Goal: Task Accomplishment & Management: Use online tool/utility

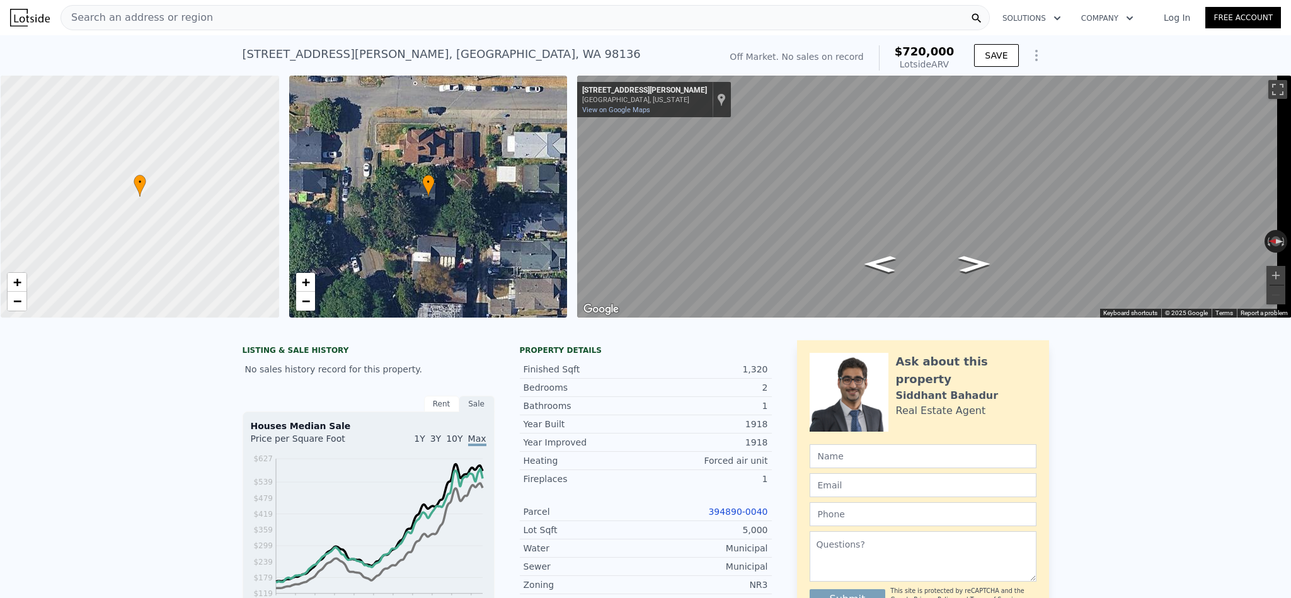
click at [192, 12] on span "Search an address or region" at bounding box center [137, 17] width 152 height 15
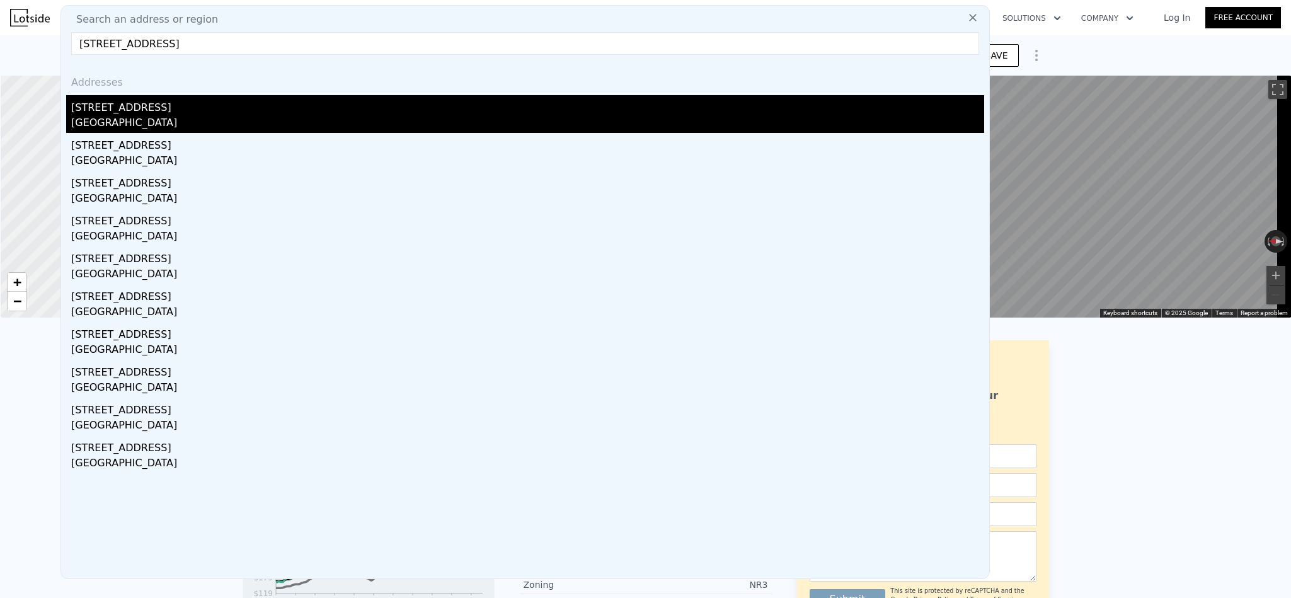
type input "[STREET_ADDRESS]"
click at [157, 118] on div "[GEOGRAPHIC_DATA]" at bounding box center [527, 124] width 913 height 18
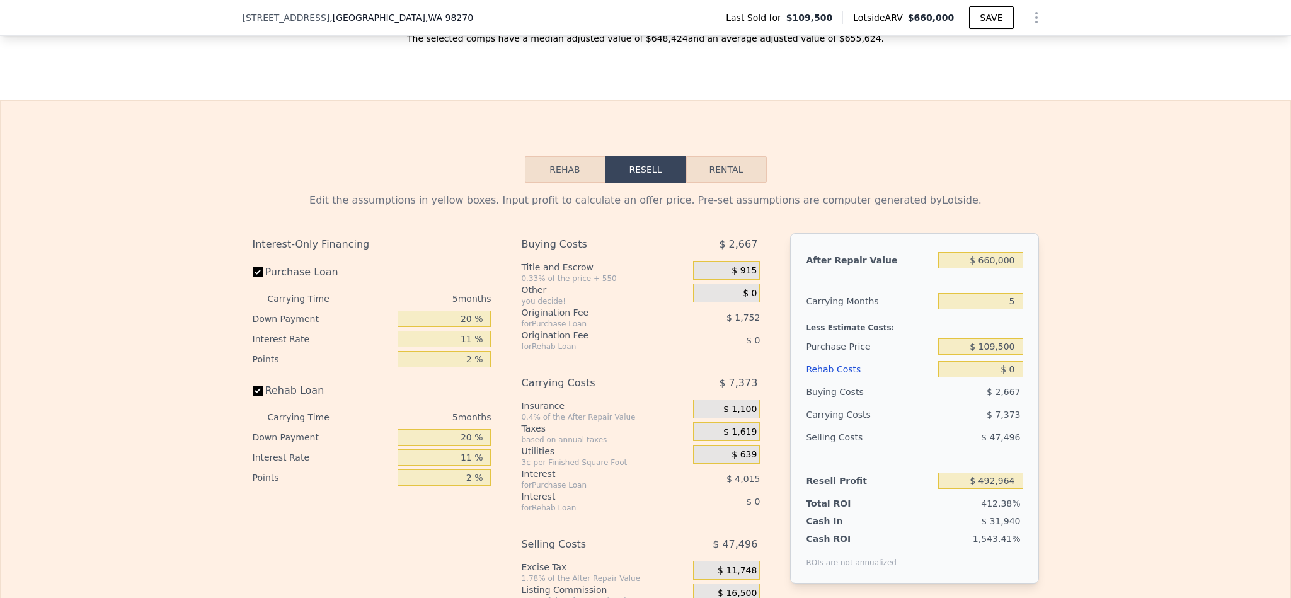
scroll to position [1792, 0]
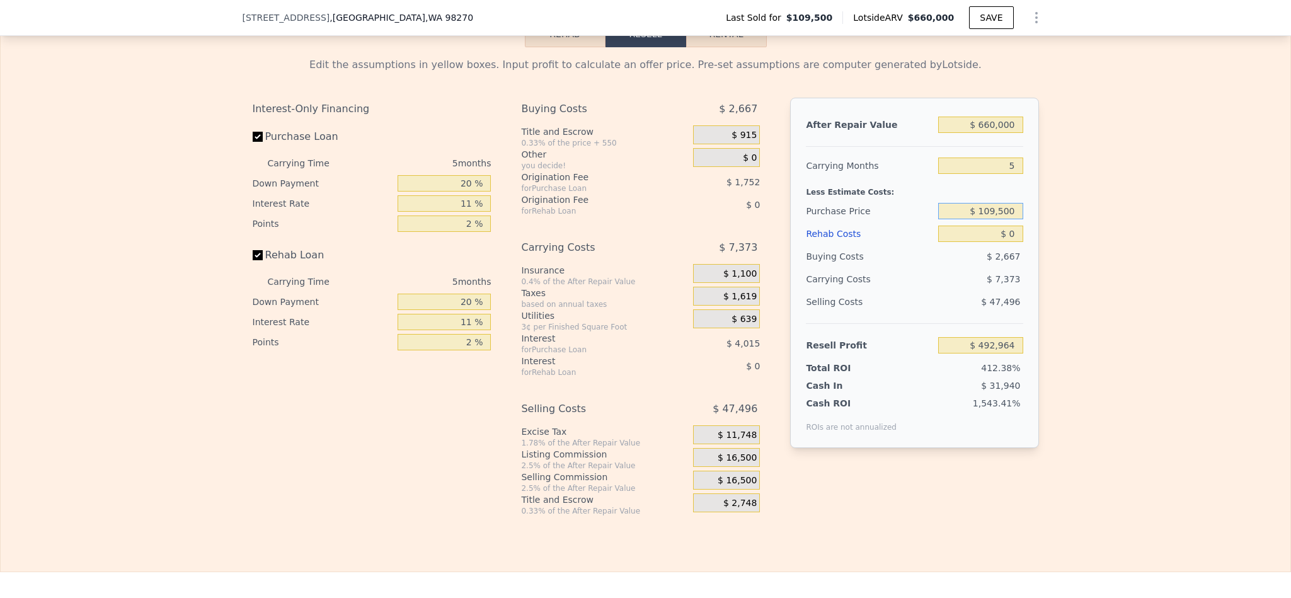
click at [994, 219] on input "$ 109,500" at bounding box center [980, 211] width 84 height 16
type input "$ 450,000"
type input "$ 133,397"
type input "$ 5"
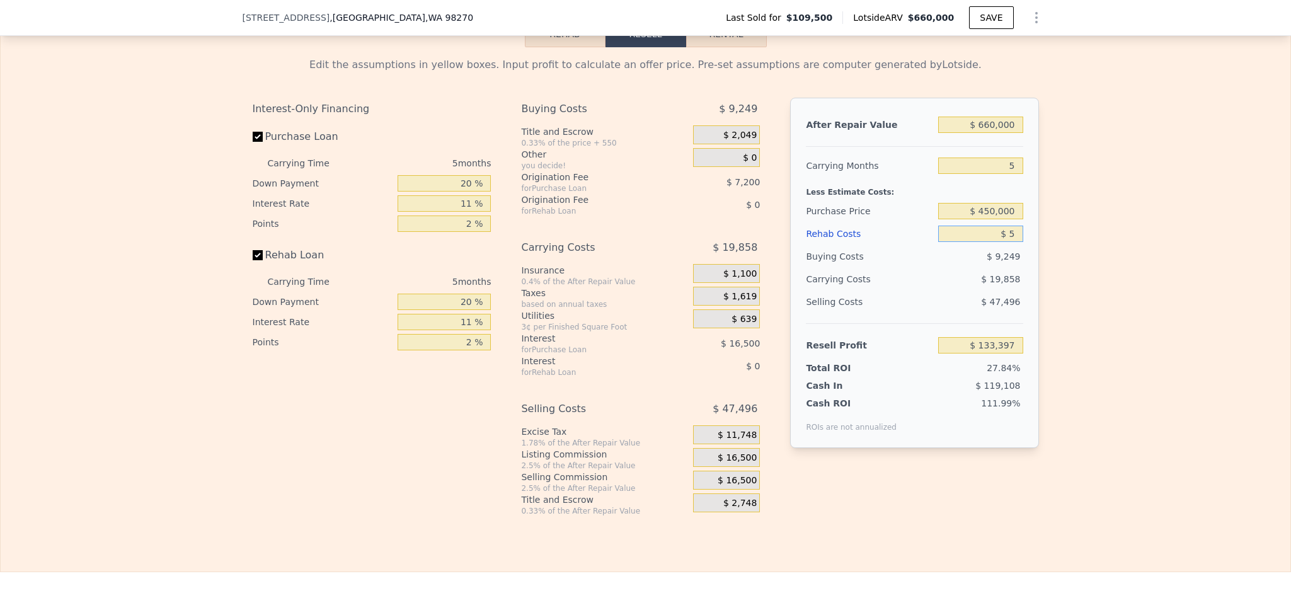
type input "$ 133,392"
type input "$ 55"
type input "$ 133,341"
type input "$ 550"
type input "$ 132,818"
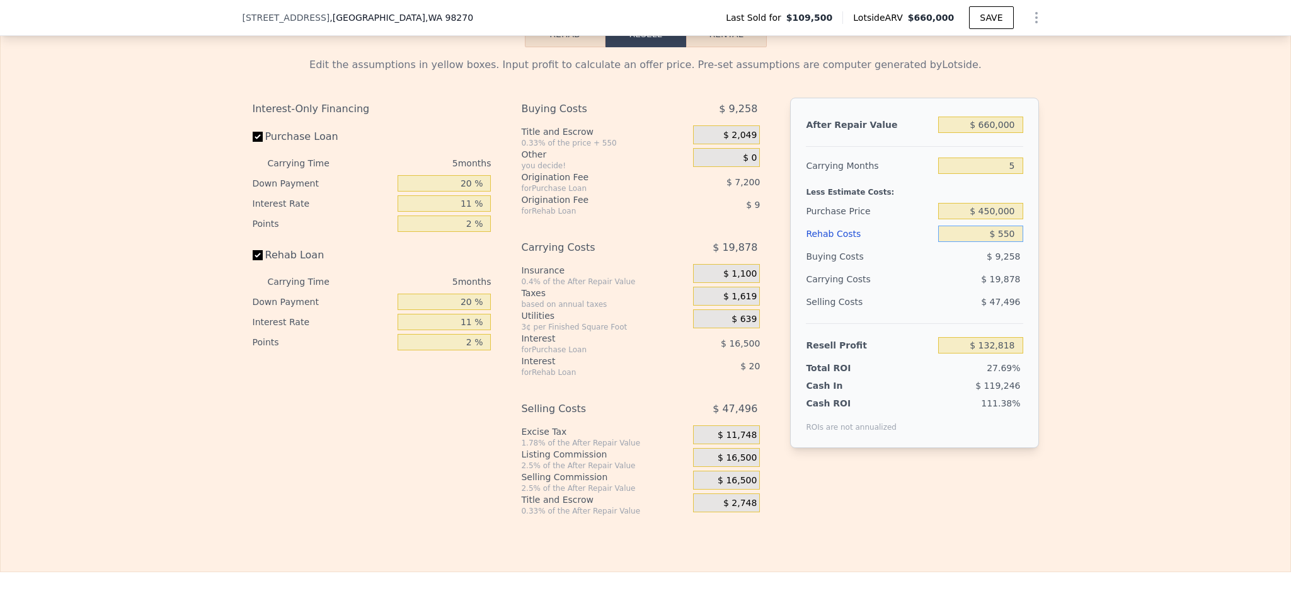
type input "$ 5,500"
type input "$ 127,609"
type input "$ 55,000"
type input "$ 75,502"
click at [1072, 396] on div "Edit the assumptions in yellow boxes. Input profit to calculate an offer price.…" at bounding box center [646, 281] width 1290 height 469
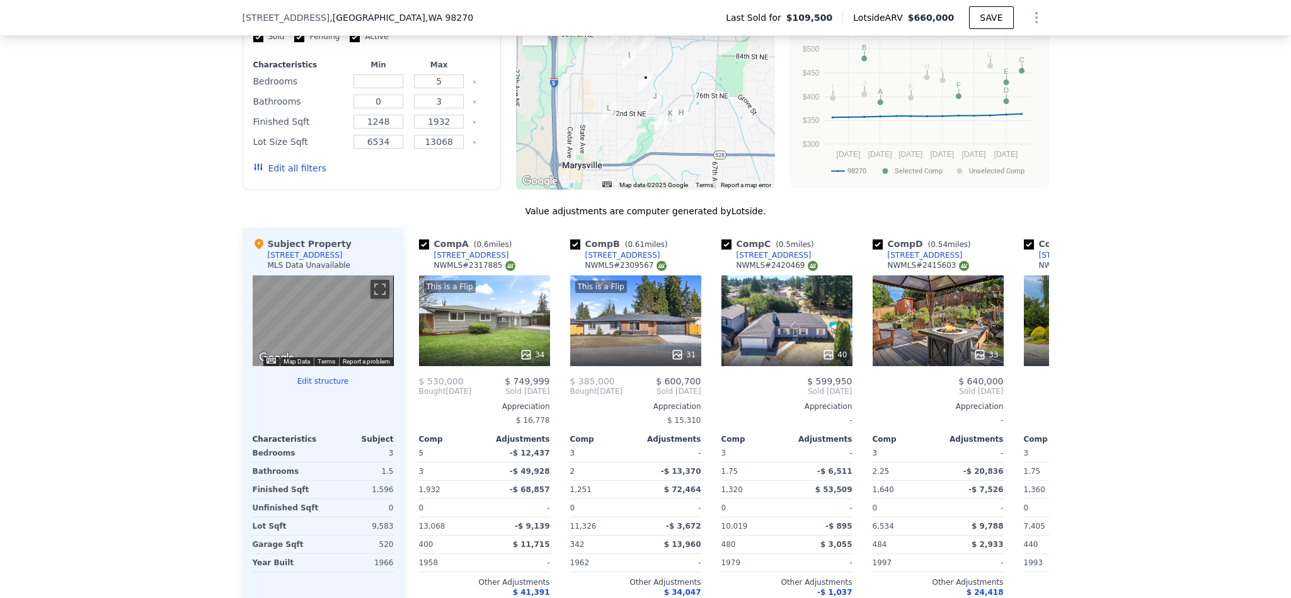
scroll to position [1036, 0]
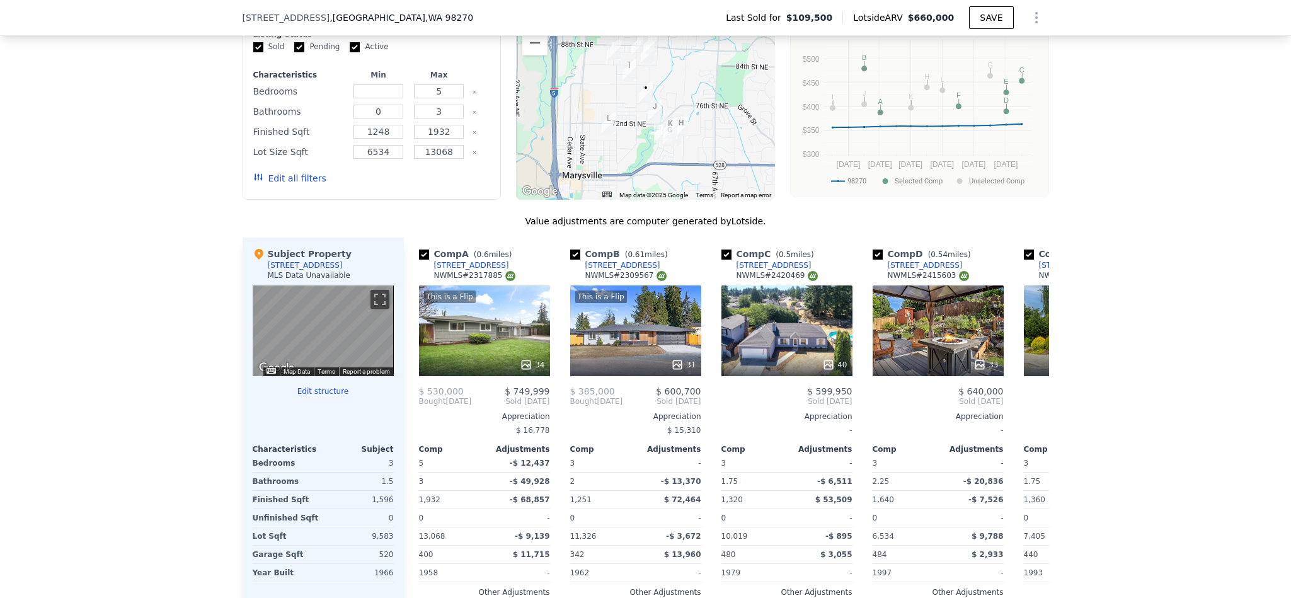
type input "$ 0"
type input "$ 492,964"
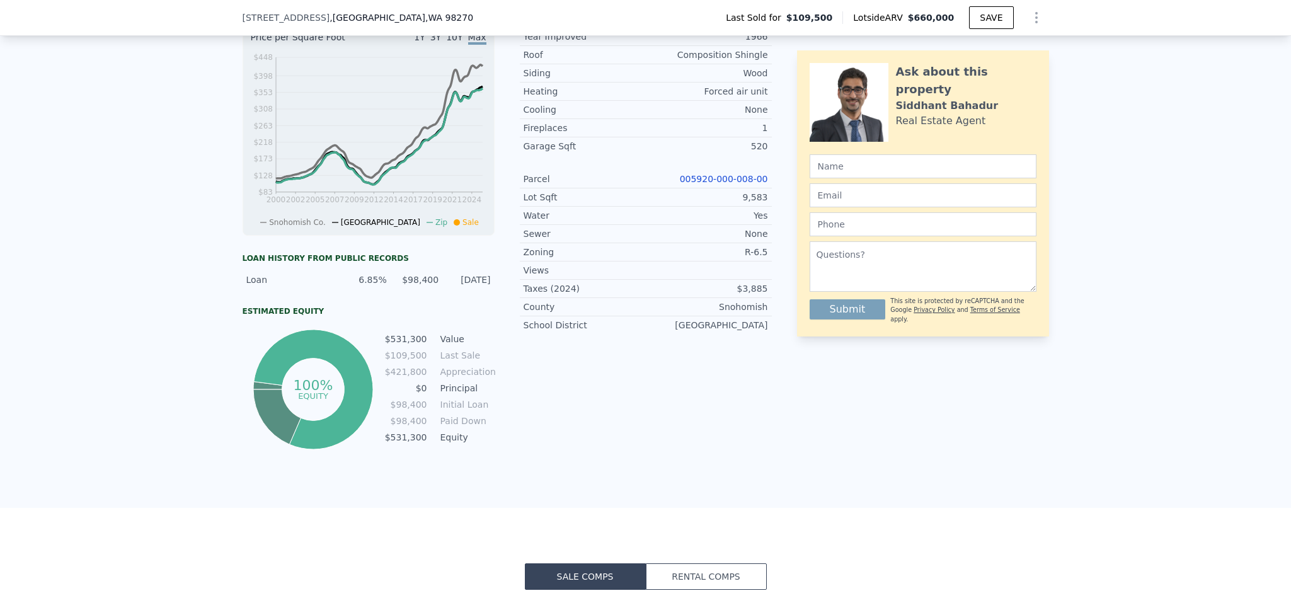
scroll to position [374, 0]
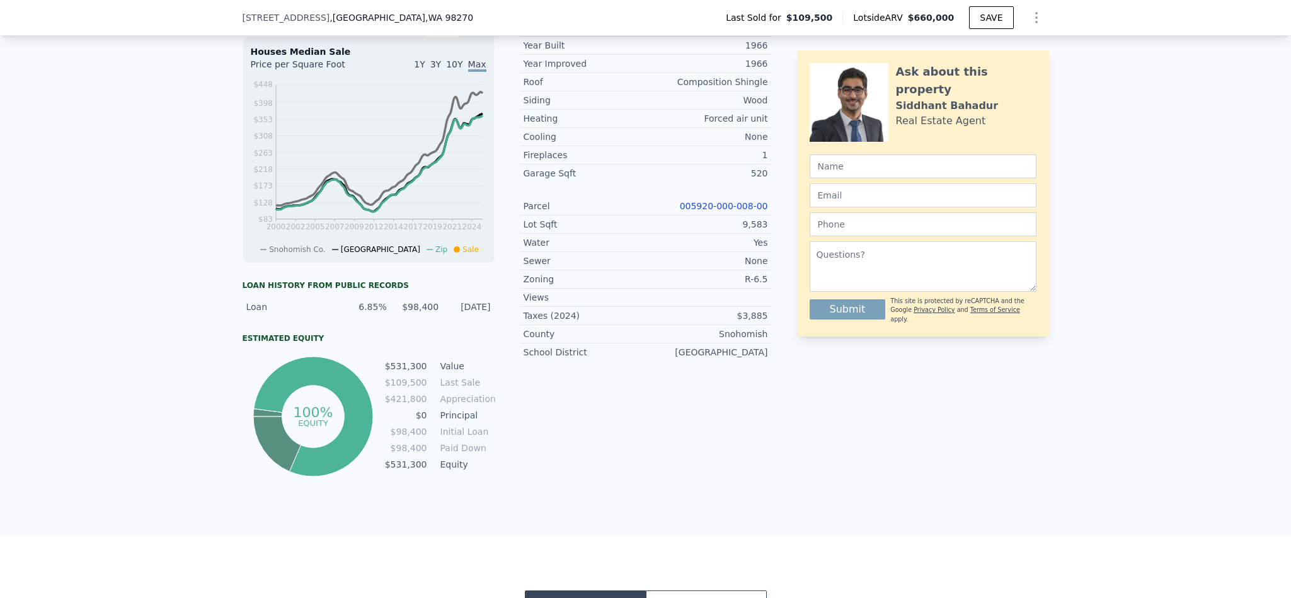
drag, startPoint x: 769, startPoint y: 297, endPoint x: 748, endPoint y: 295, distance: 20.9
click at [726, 299] on div "LISTING & SALE HISTORY Sold 0 $ 109,500 [DATE] Rent Sale Rent over time Price p…" at bounding box center [646, 221] width 806 height 518
copy div "R-6.5"
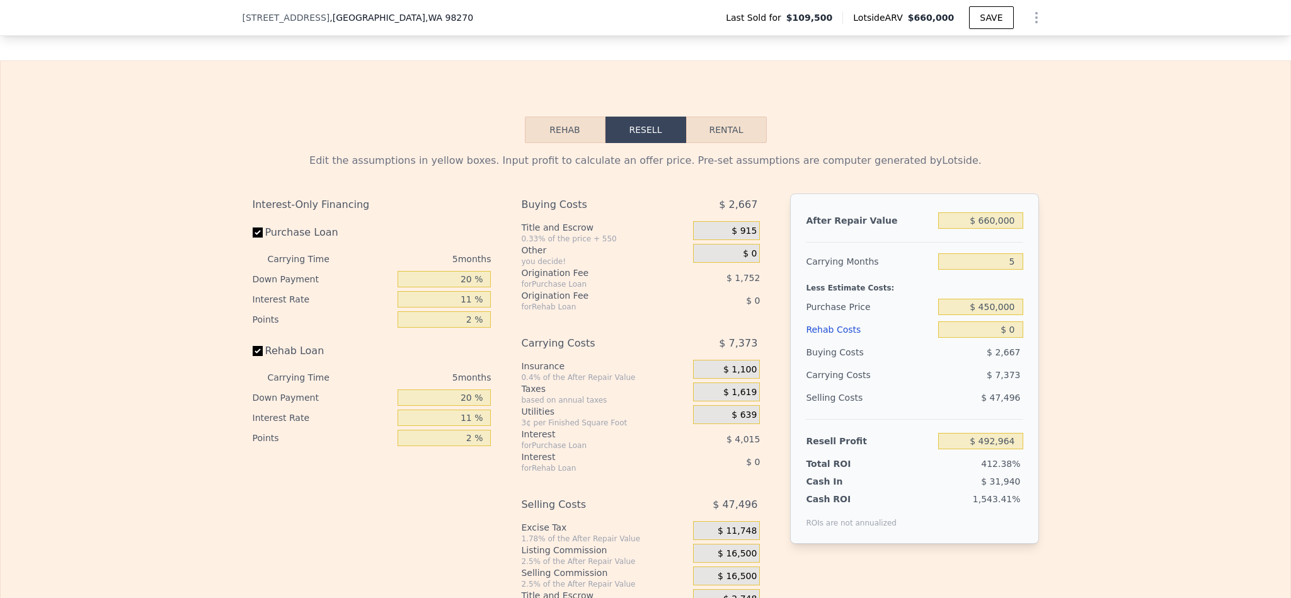
scroll to position [1792, 0]
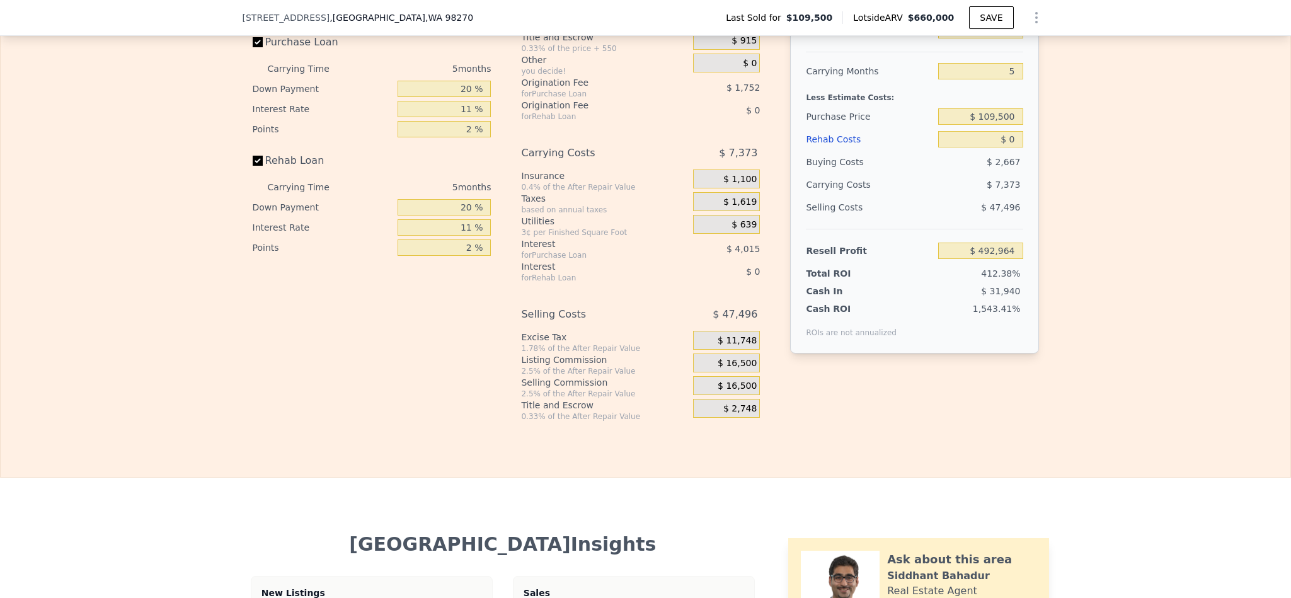
scroll to position [1792, 0]
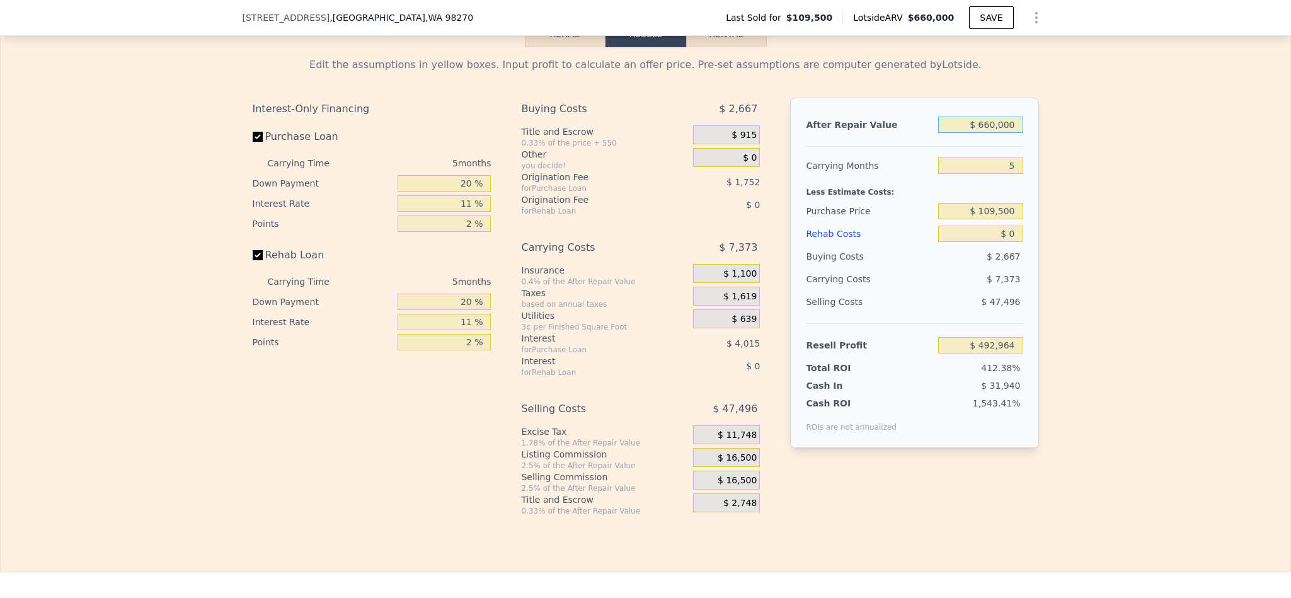
click at [987, 133] on input "$ 660,000" at bounding box center [980, 125] width 84 height 16
click at [999, 133] on input "$ 660,000" at bounding box center [980, 125] width 84 height 16
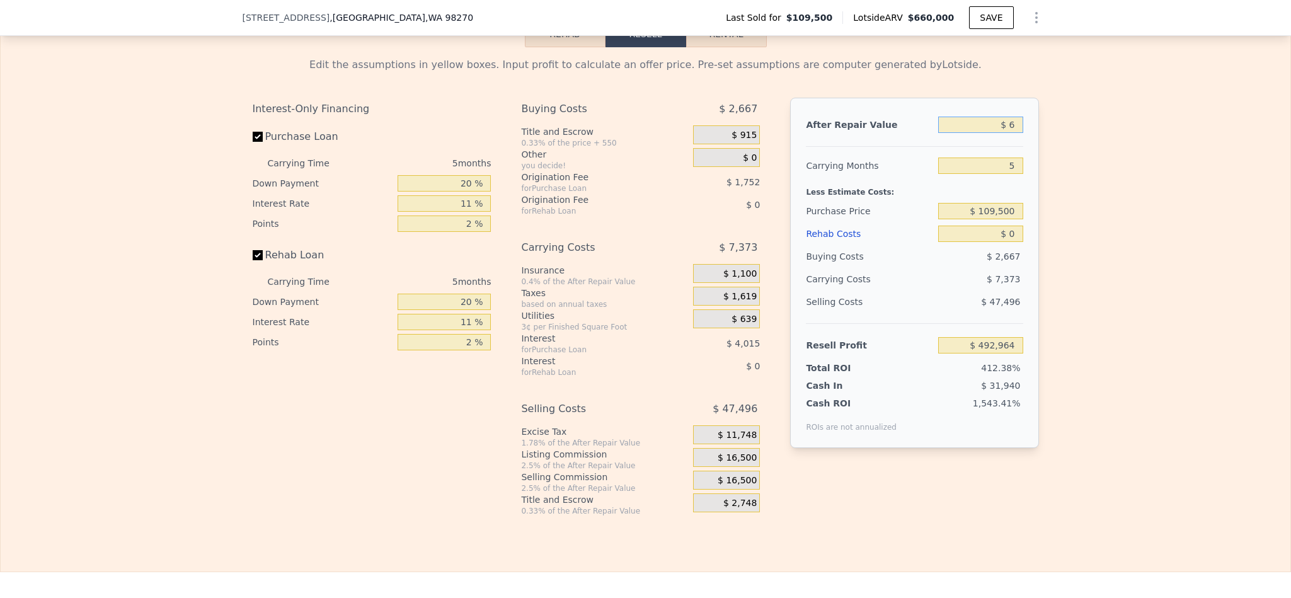
type input "$ 65"
type input "-$ 118,930"
type input "$ 650"
type input "-$ 118,387"
type input "$ 6,500"
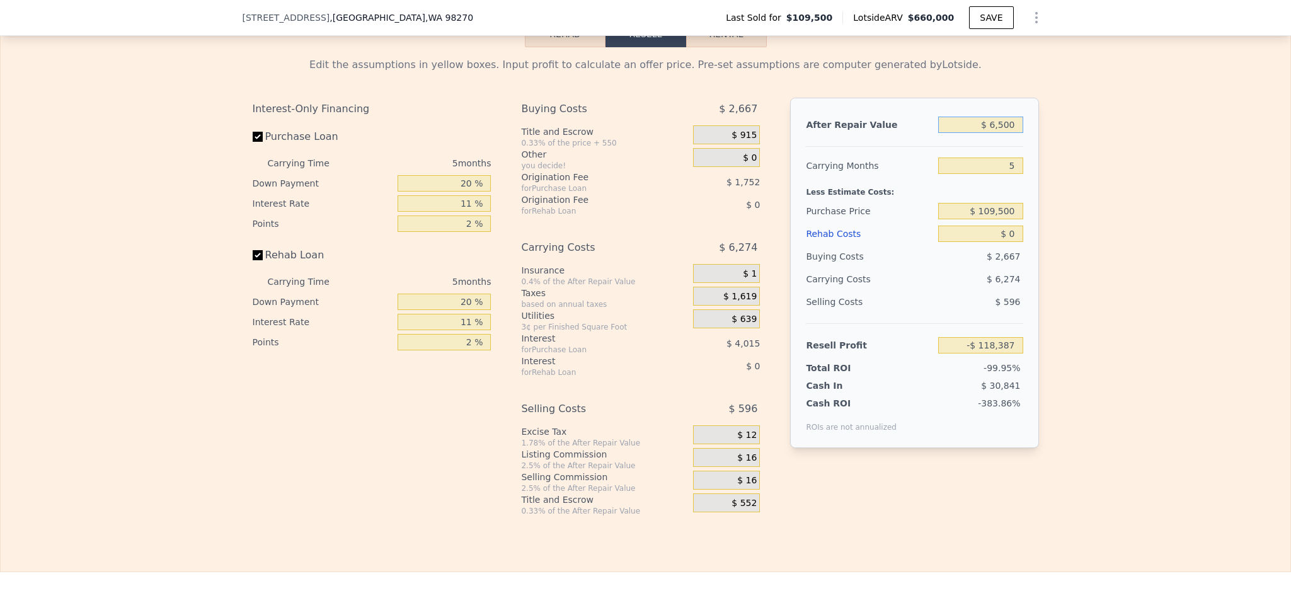
type input "-$ 112,965"
type input "$ 65,000"
type input "-$ 58,721"
type input "$ 650,000"
type input "$ 483,692"
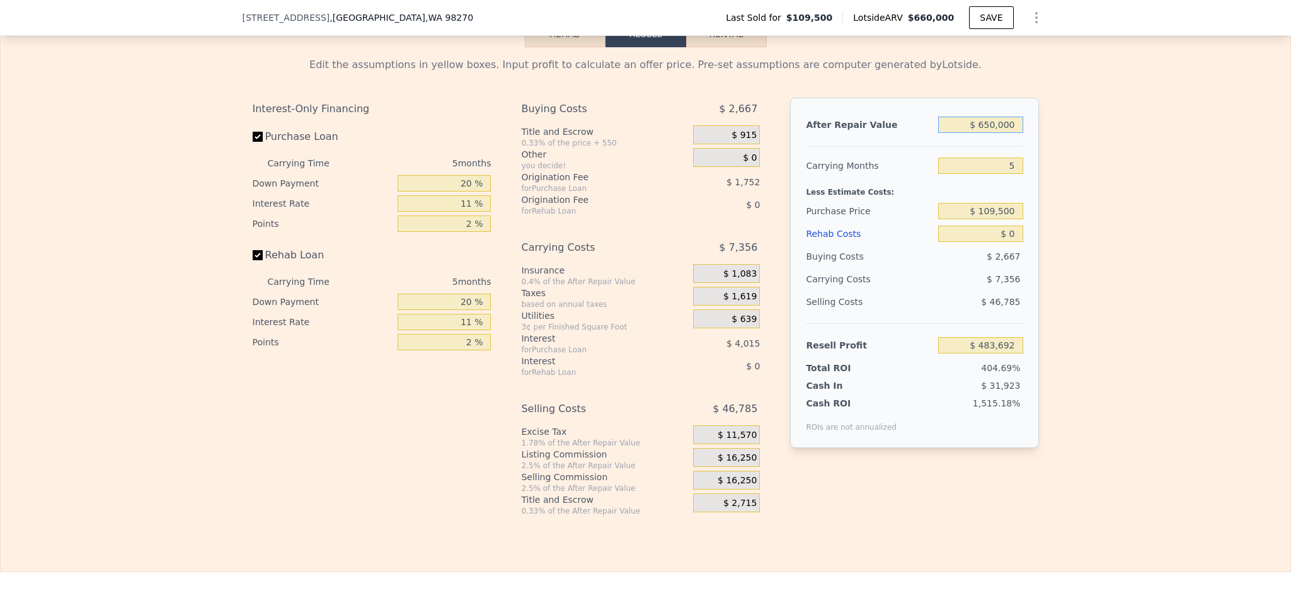
type input "$ 650,000"
type input "$ 450,000"
type input "$ 124,125"
type input "$ 5"
type input "$ 124,120"
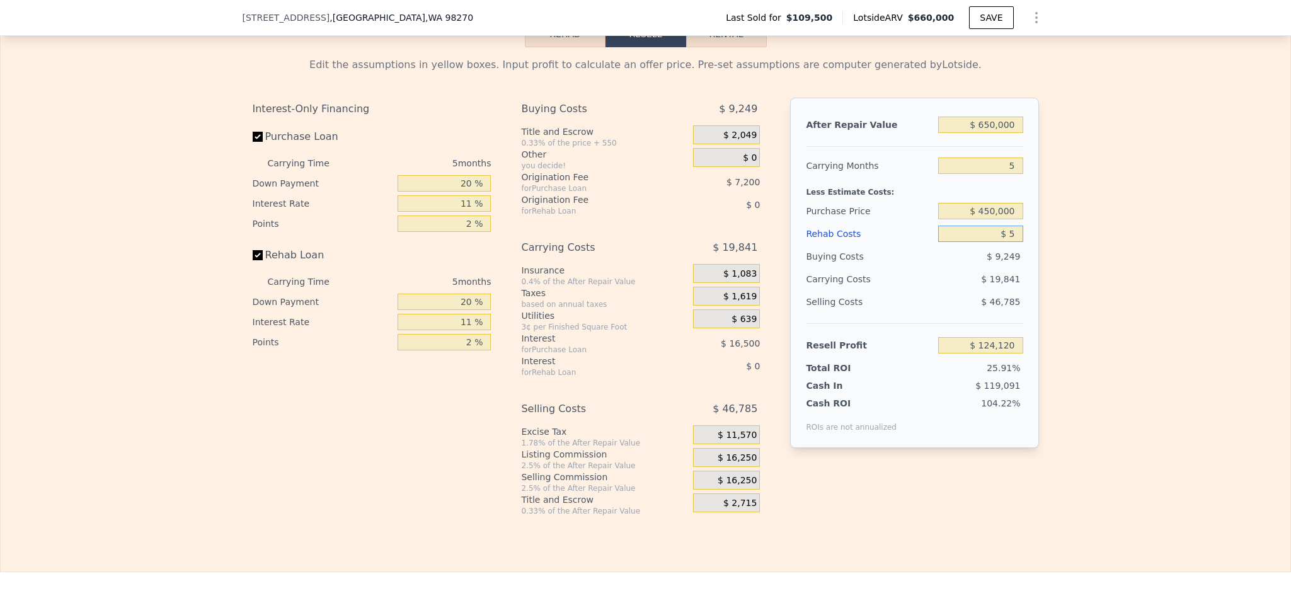
type input "$ 55"
type input "$ 124,069"
type input "$ 550"
type input "$ 123,546"
type input "$ 55,000"
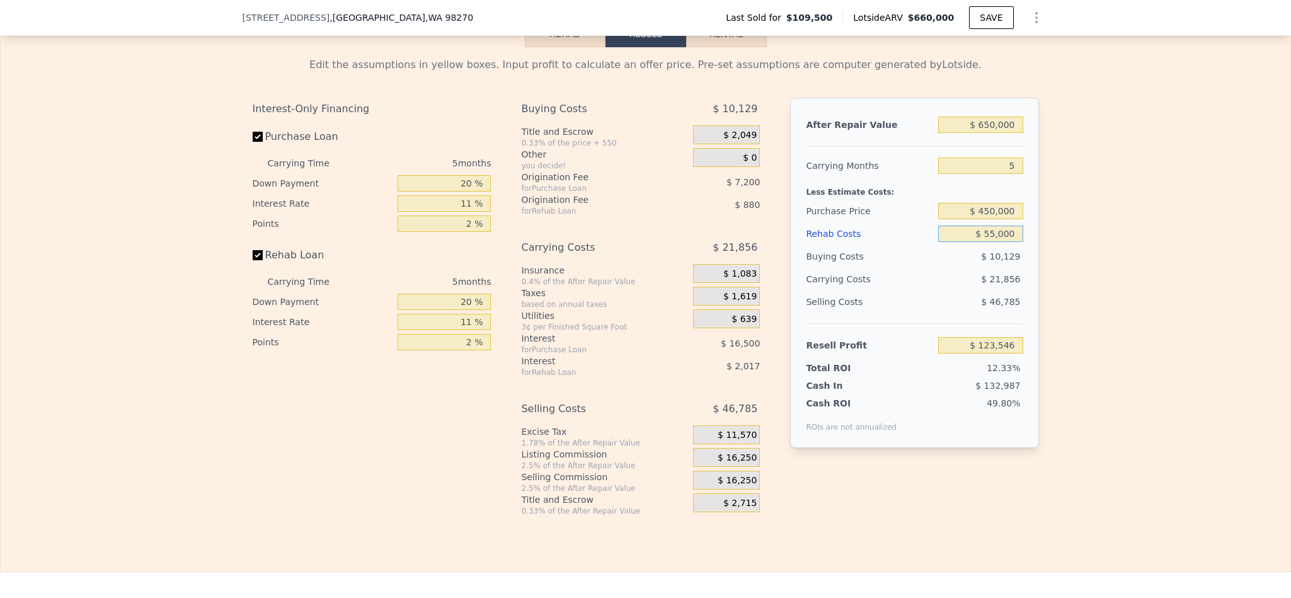
type input "$ 66,230"
type input "$ 55,000"
drag, startPoint x: 462, startPoint y: 218, endPoint x: 360, endPoint y: 212, distance: 102.3
click at [360, 193] on div "Down Payment 20 %" at bounding box center [372, 183] width 239 height 20
type input "10 %"
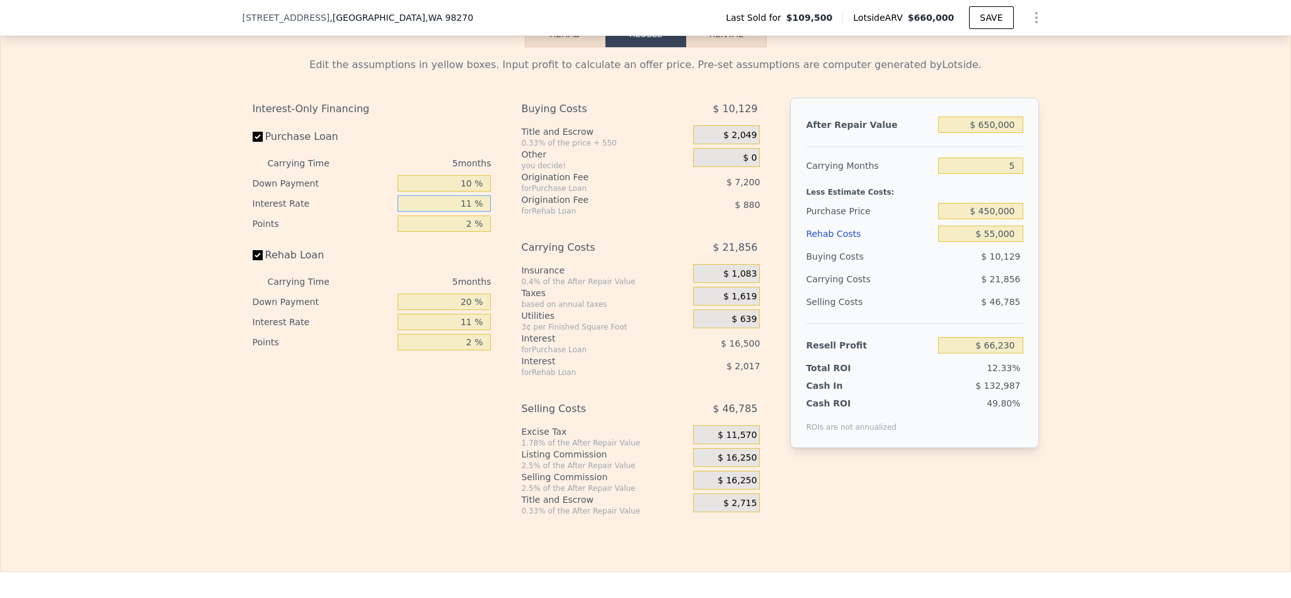
type input "$ 63,265"
type input "10 %"
type input "$ 64,955"
type input "10.5 %"
type input "$ 64,110"
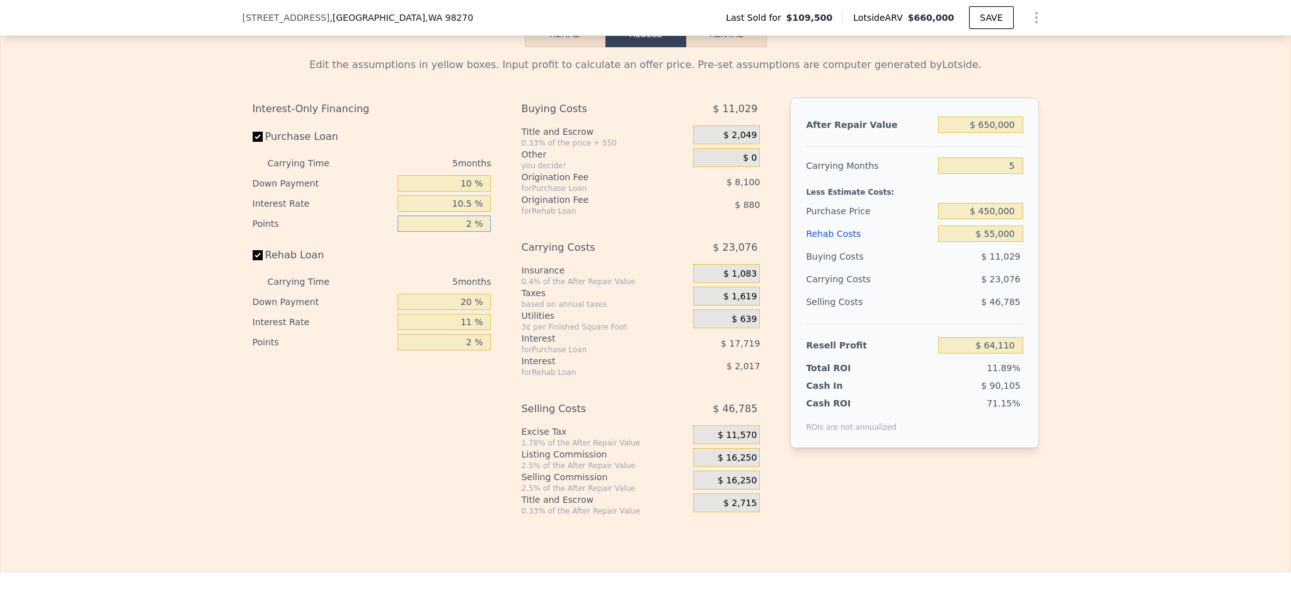
type input "1 %"
type input "$ 68,160"
type input "1.5 %"
type input "$ 66,135"
type input "1.5 %"
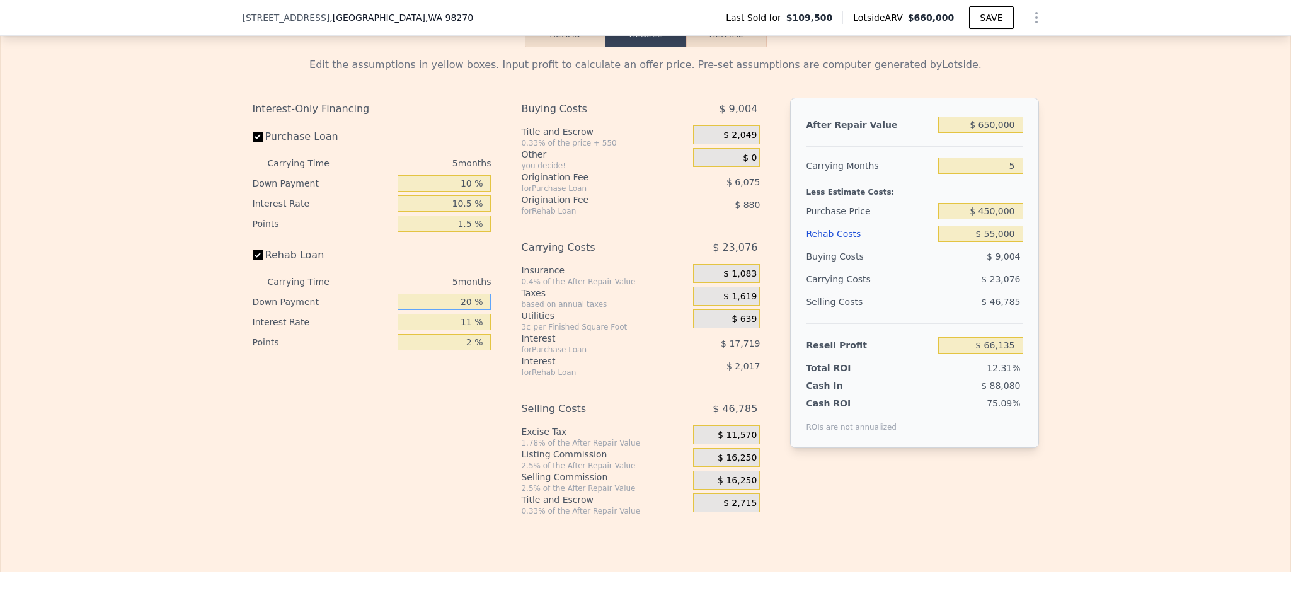
type input "1 %"
type input "$ 65,446"
type input "10 %"
type input "$ 65,770"
type input "1 %"
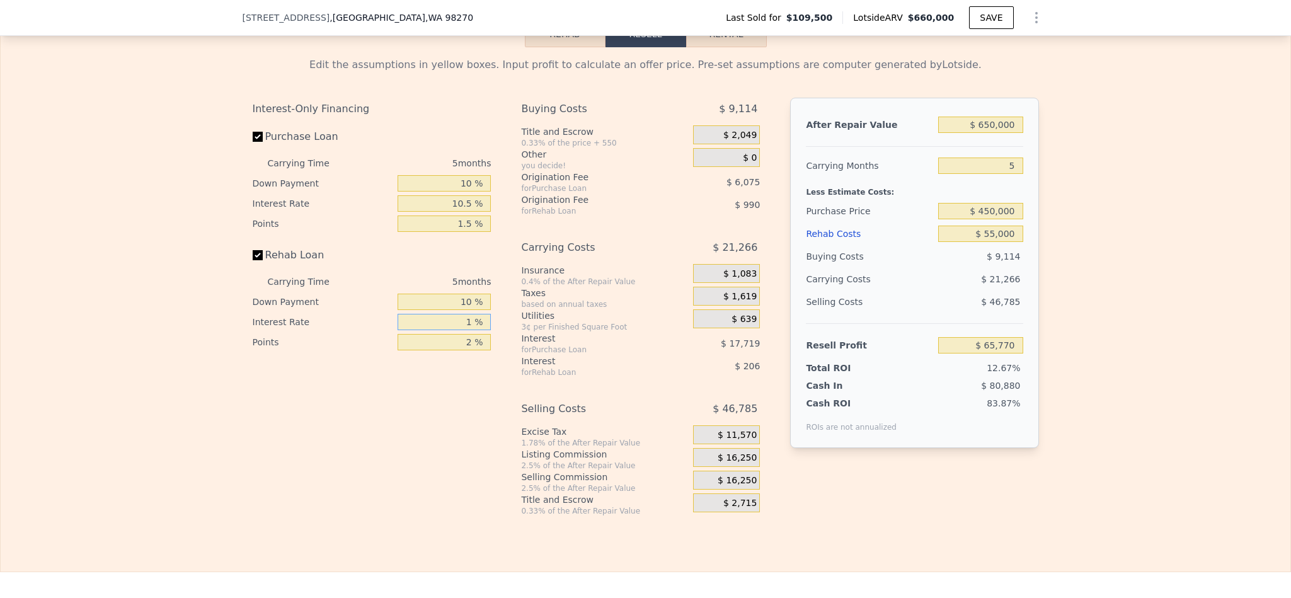
type input "$ 67,835"
type input "10.5 %"
type input "$ 65,875"
type input "1 %"
type input "$ 66,370"
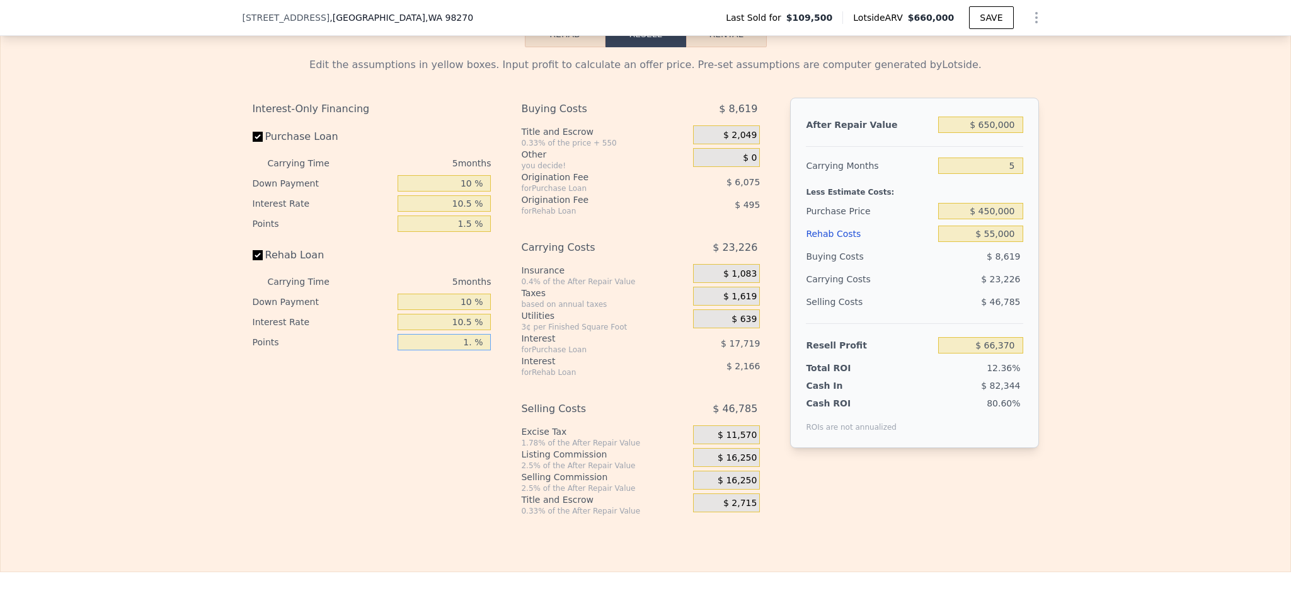
type input "1.5 %"
type input "$ 66,122"
type input "1.5 %"
click at [732, 464] on span "$ 16,250" at bounding box center [737, 457] width 39 height 11
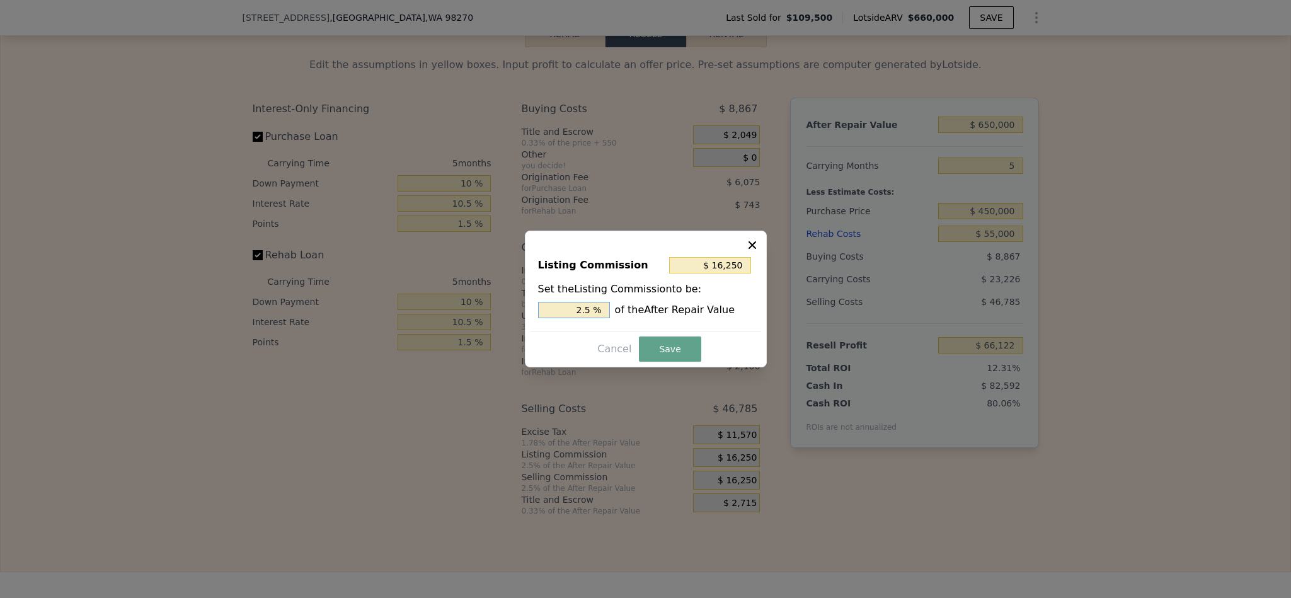
drag, startPoint x: 585, startPoint y: 306, endPoint x: 556, endPoint y: 306, distance: 28.4
click at [556, 306] on input "2.5 %" at bounding box center [574, 310] width 72 height 16
type input "1.5 %"
type input "$ 9,750"
type input "1.5 %"
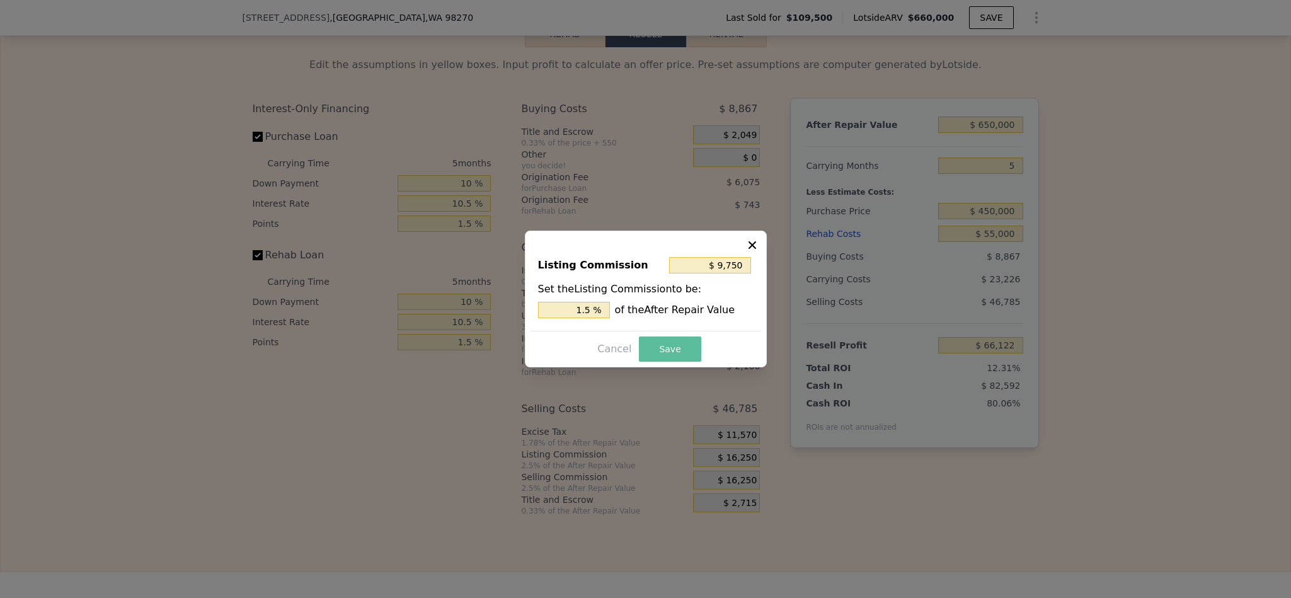
click at [662, 343] on button "Save" at bounding box center [670, 348] width 62 height 25
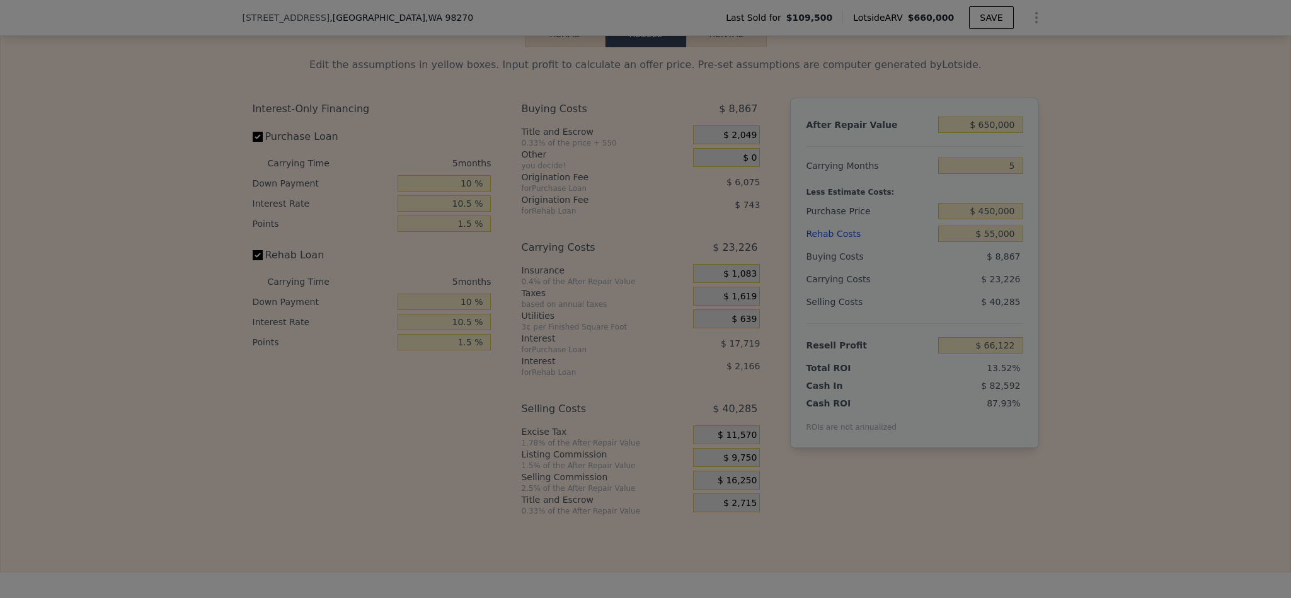
type input "$ 72,622"
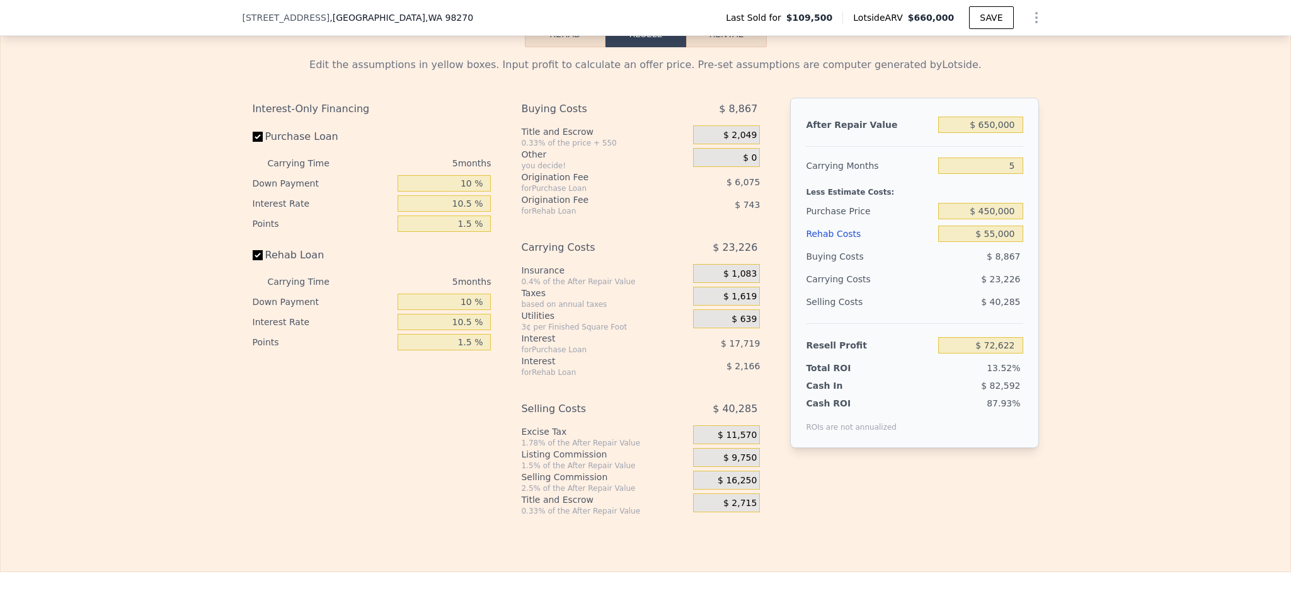
click at [1116, 338] on div "Edit the assumptions in yellow boxes. Input profit to calculate an offer price.…" at bounding box center [646, 281] width 1290 height 469
drag, startPoint x: 987, startPoint y: 246, endPoint x: 929, endPoint y: 391, distance: 156.7
click at [987, 219] on input "$ 450,000" at bounding box center [980, 211] width 84 height 16
type input "$ 470,000"
click at [1108, 345] on div "Edit the assumptions in yellow boxes. Input profit to calculate an offer price.…" at bounding box center [646, 281] width 1290 height 469
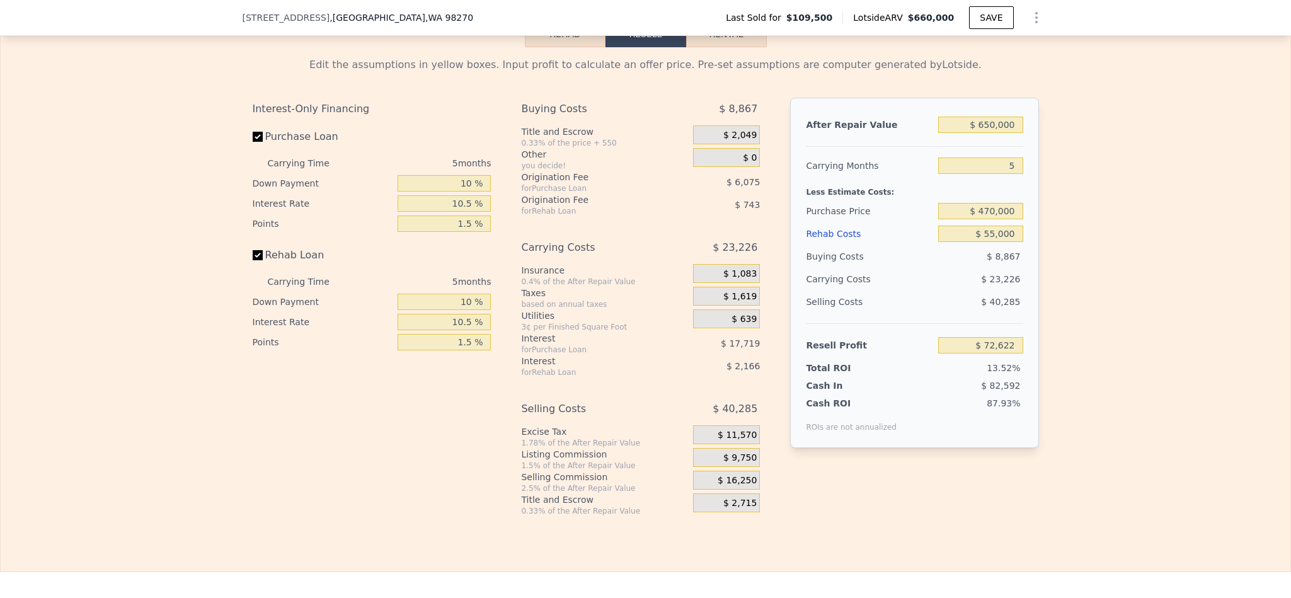
type input "$ 51,501"
click at [985, 219] on input "$ 470,000" at bounding box center [980, 211] width 84 height 16
type input "$ 465,000"
click at [1117, 340] on div "Edit the assumptions in yellow boxes. Input profit to calculate an offer price.…" at bounding box center [646, 281] width 1290 height 469
type input "$ 56,780"
